Goal: Find specific page/section

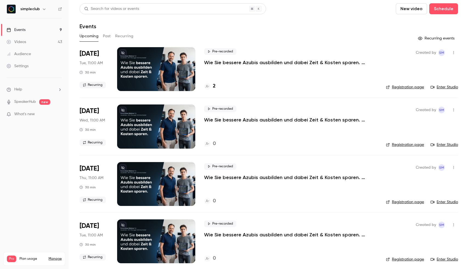
click at [108, 36] on button "Past" at bounding box center [107, 36] width 8 height 9
click at [92, 37] on button "Upcoming" at bounding box center [89, 36] width 19 height 9
click at [212, 85] on div "2" at bounding box center [210, 86] width 12 height 7
